Goal: Task Accomplishment & Management: Manage account settings

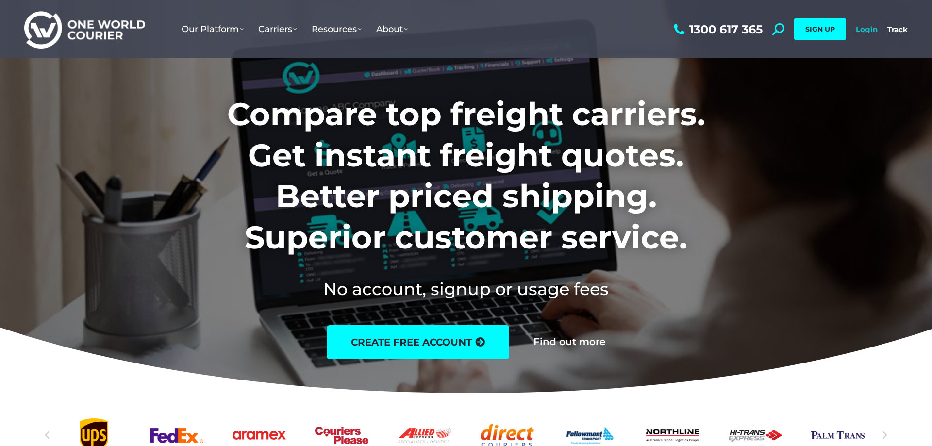
click at [862, 30] on link "Login" at bounding box center [867, 29] width 22 height 9
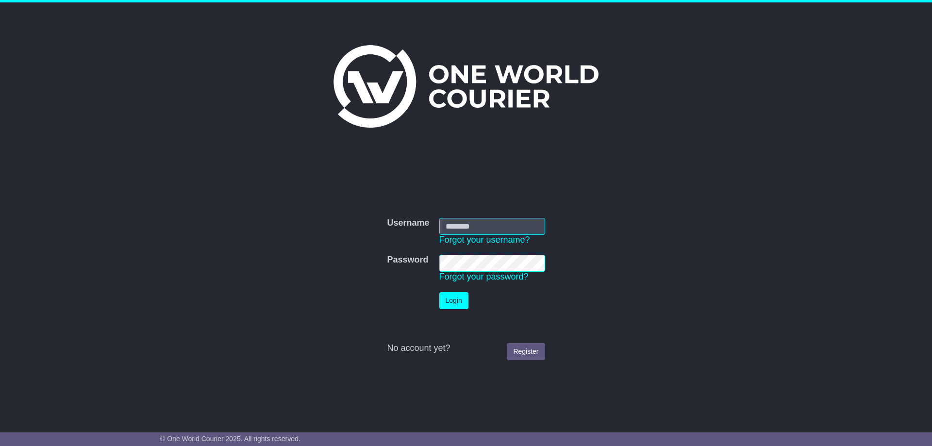
click at [455, 225] on input "Username" at bounding box center [492, 226] width 106 height 17
type input "**********"
click at [449, 302] on button "Login" at bounding box center [453, 300] width 29 height 17
